Goal: Navigation & Orientation: Find specific page/section

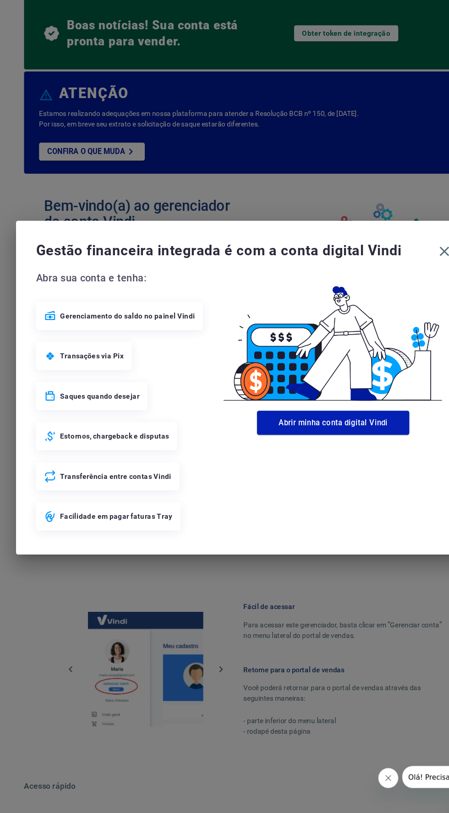
click at [61, 372] on div "Transações via Pix" at bounding box center [77, 378] width 88 height 26
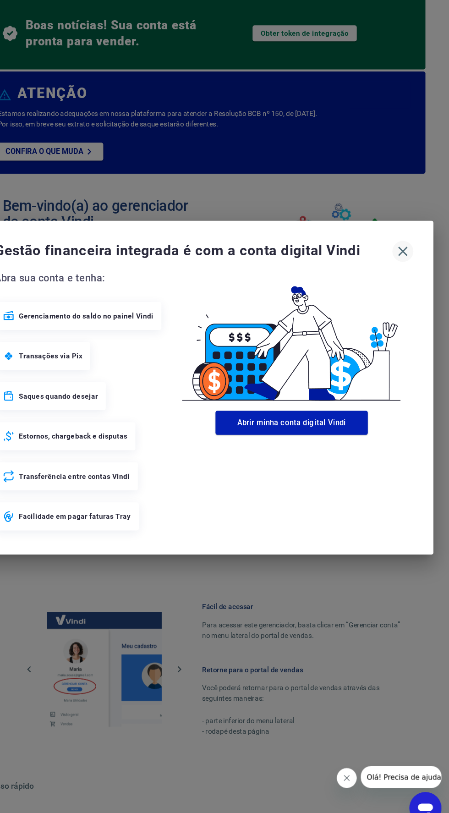
click at [407, 281] on icon "button" at bounding box center [406, 282] width 15 height 15
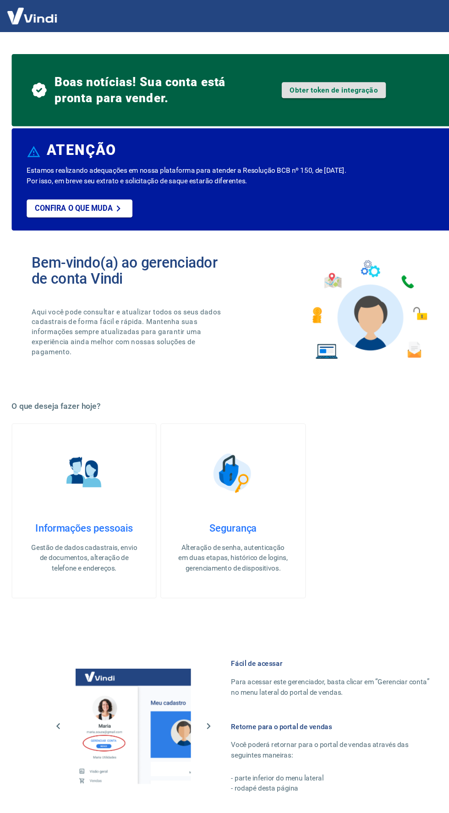
click at [336, 85] on link "Obter token de integração" at bounding box center [316, 82] width 95 height 15
click at [67, 190] on p "Confira o que muda" at bounding box center [78, 191] width 71 height 8
click at [58, 191] on p "Confira o que muda" at bounding box center [78, 191] width 71 height 8
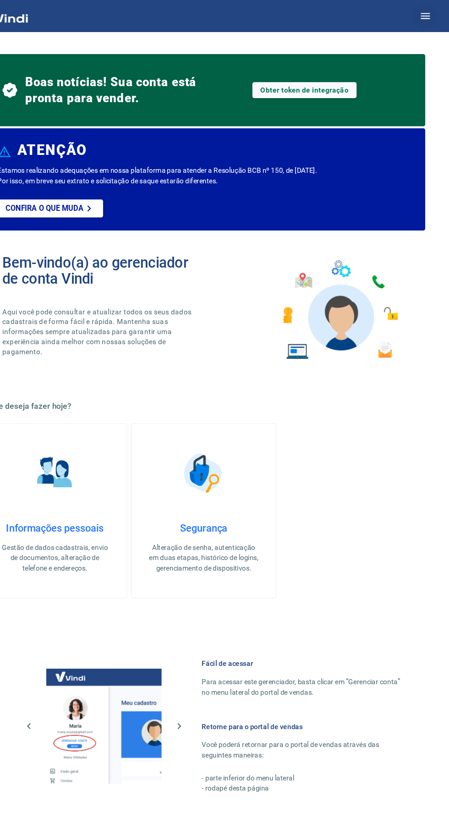
click at [426, 25] on button "button" at bounding box center [427, 15] width 22 height 22
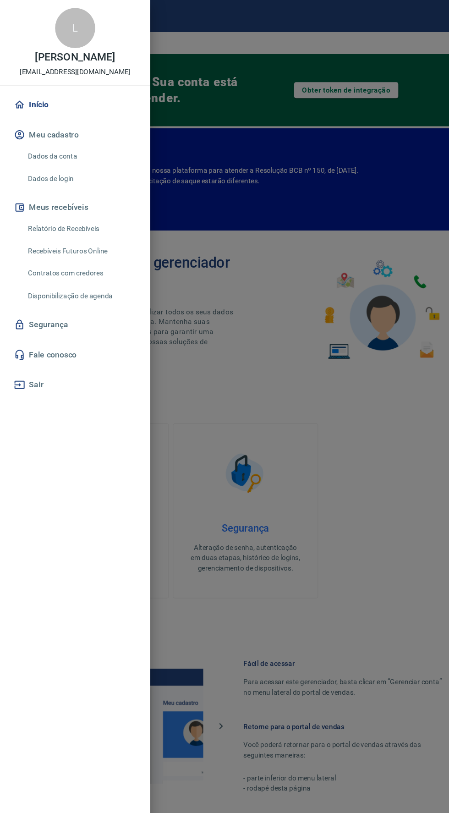
click at [21, 98] on icon at bounding box center [18, 96] width 10 height 10
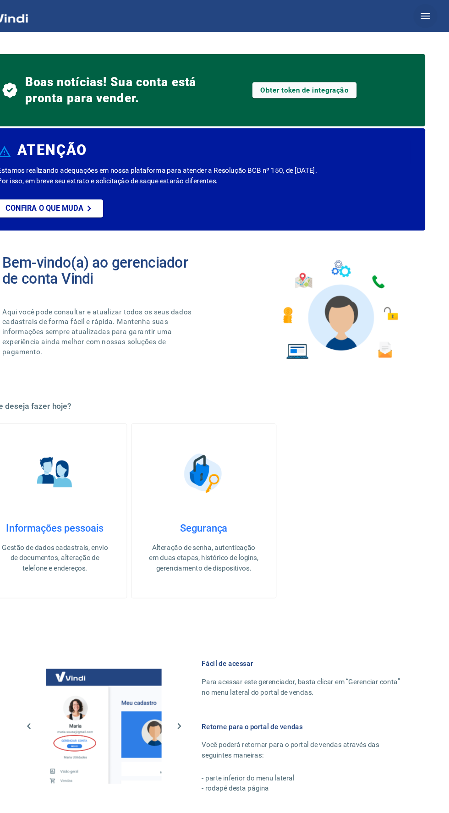
click at [425, 25] on button "button" at bounding box center [427, 15] width 22 height 22
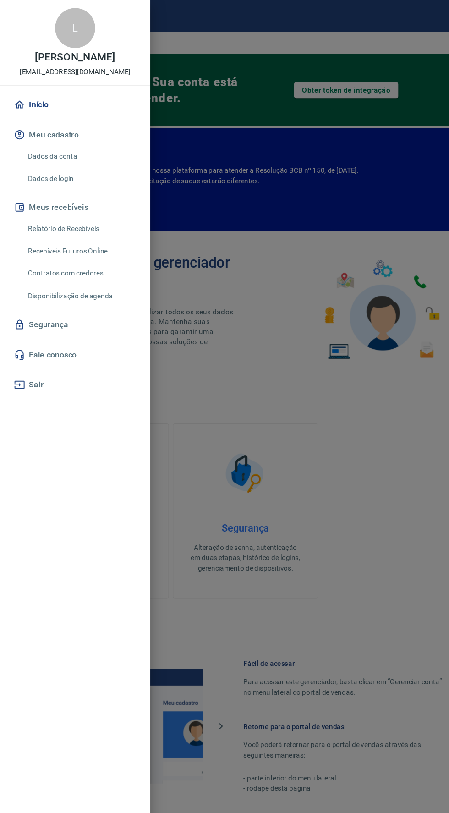
click at [44, 249] on link "Contratos com credores" at bounding box center [74, 250] width 104 height 19
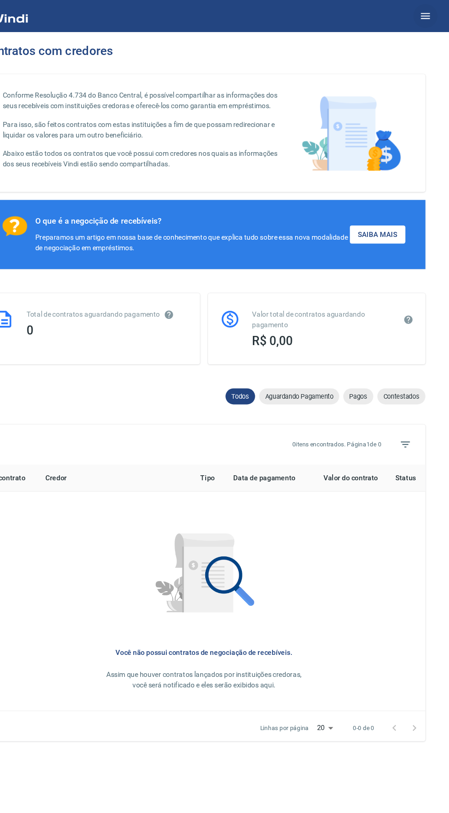
click at [427, 16] on icon "button" at bounding box center [427, 14] width 11 height 11
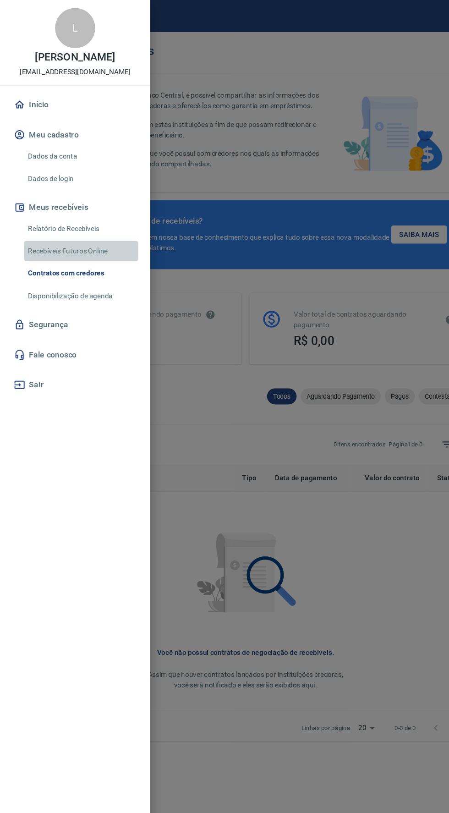
click at [37, 229] on link "Recebíveis Futuros Online" at bounding box center [74, 229] width 104 height 19
